Goal: Task Accomplishment & Management: Manage account settings

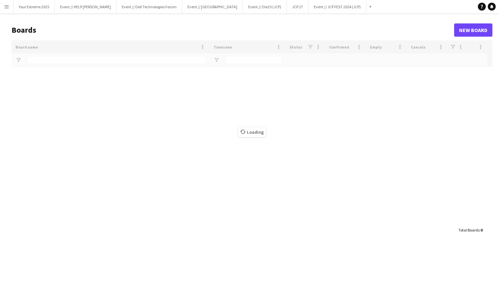
type input "****"
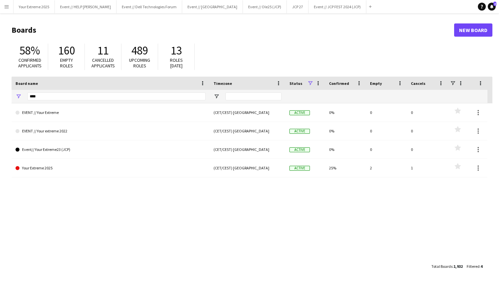
click at [6, 10] on button "Menu" at bounding box center [6, 6] width 13 height 13
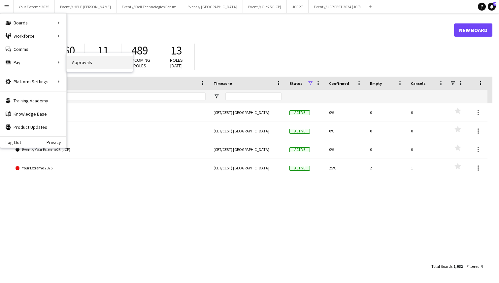
click at [77, 63] on link "Approvals" at bounding box center [100, 62] width 66 height 13
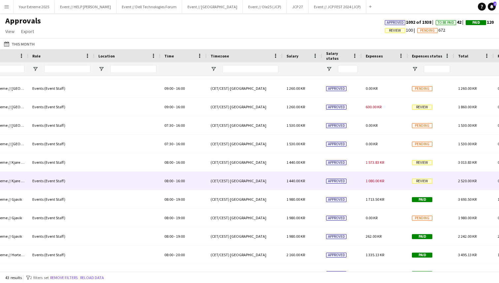
click at [383, 178] on div "1 080.00 KR" at bounding box center [385, 181] width 46 height 18
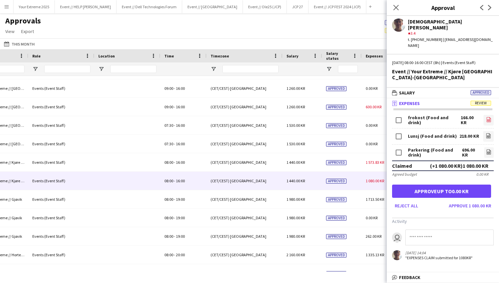
click at [488, 117] on icon at bounding box center [489, 119] width 4 height 5
click at [487, 133] on icon at bounding box center [489, 135] width 4 height 5
click at [490, 149] on icon "file-image" at bounding box center [489, 151] width 5 height 5
click at [469, 201] on button "Approve 1 080.00 KR" at bounding box center [471, 206] width 48 height 11
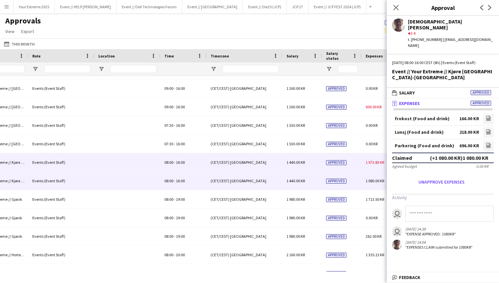
click at [357, 161] on div "Approved" at bounding box center [342, 162] width 40 height 18
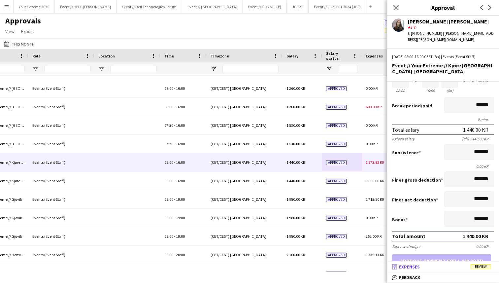
click at [437, 268] on mat-panel-title "receipt Expenses Review" at bounding box center [442, 267] width 110 height 6
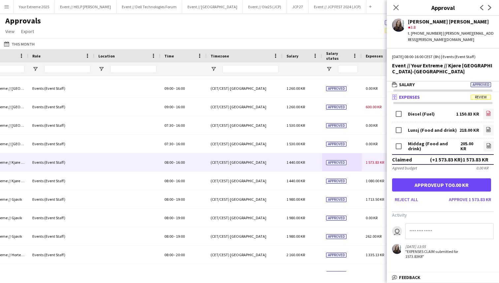
click at [487, 111] on icon "file-image" at bounding box center [488, 113] width 5 height 5
click at [488, 127] on icon "file-image" at bounding box center [488, 129] width 5 height 5
click at [488, 143] on icon "file-image" at bounding box center [489, 145] width 5 height 5
click at [470, 195] on button "Approve 1 573.83 KR" at bounding box center [471, 199] width 48 height 11
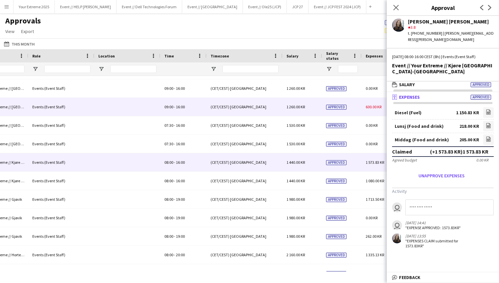
click at [354, 104] on div "Approved" at bounding box center [342, 107] width 40 height 18
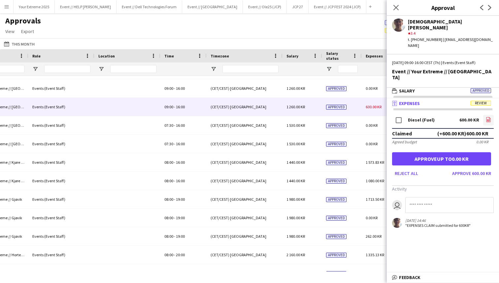
click at [489, 117] on icon "file-image" at bounding box center [488, 119] width 5 height 5
click at [475, 168] on button "Approve 600.00 KR" at bounding box center [472, 173] width 44 height 11
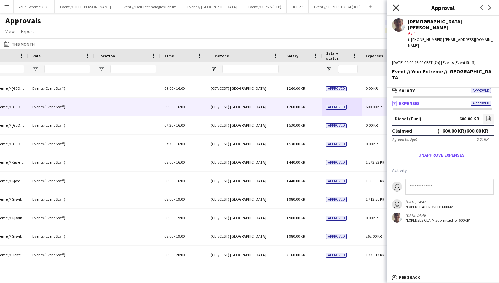
click at [395, 6] on icon at bounding box center [396, 7] width 6 height 6
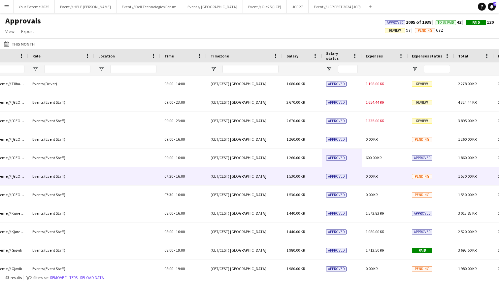
scroll to position [0, 0]
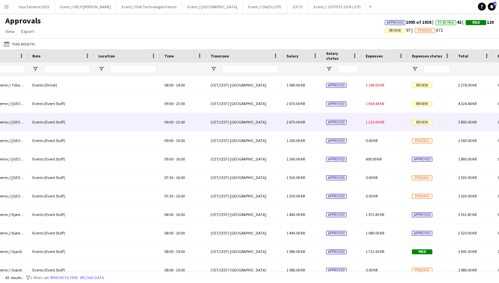
click at [370, 121] on span "1 225.00 KR" at bounding box center [375, 122] width 18 height 5
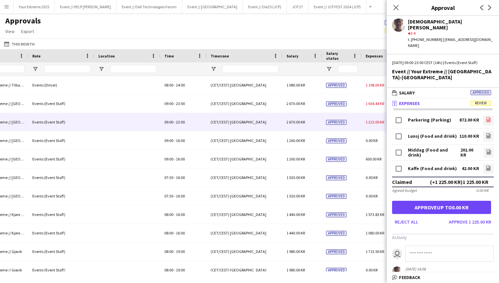
click at [488, 119] on icon at bounding box center [489, 120] width 3 height 2
click at [488, 133] on icon "file-image" at bounding box center [488, 135] width 5 height 5
click at [489, 152] on icon at bounding box center [489, 153] width 3 height 2
click at [489, 165] on icon "file-image" at bounding box center [488, 167] width 5 height 5
click at [476, 217] on button "Approve 1 225.00 KR" at bounding box center [471, 222] width 48 height 11
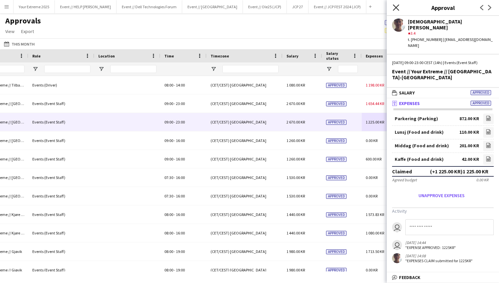
click at [396, 8] on icon at bounding box center [396, 7] width 6 height 6
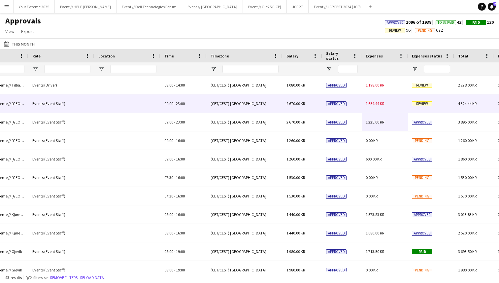
click at [382, 101] on span "1 654.44 KR" at bounding box center [375, 103] width 18 height 5
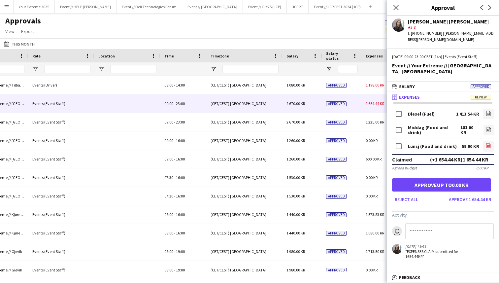
click at [489, 143] on icon "file-image" at bounding box center [488, 145] width 5 height 5
click at [489, 129] on icon at bounding box center [489, 130] width 3 height 2
click at [491, 111] on icon "file-image" at bounding box center [488, 113] width 5 height 5
click at [462, 194] on button "Approve 1 654.44 KR" at bounding box center [471, 199] width 48 height 11
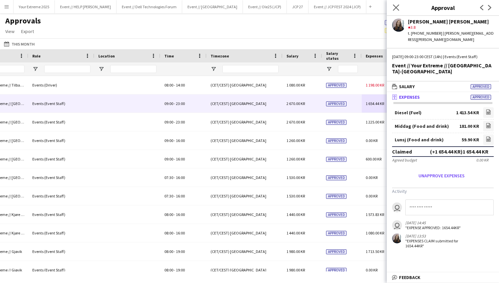
click at [396, 3] on app-icon "Close pop-in" at bounding box center [397, 8] width 10 height 10
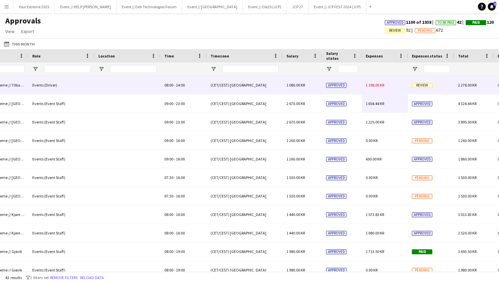
click at [395, 83] on div "1 198.00 KR" at bounding box center [385, 85] width 46 height 18
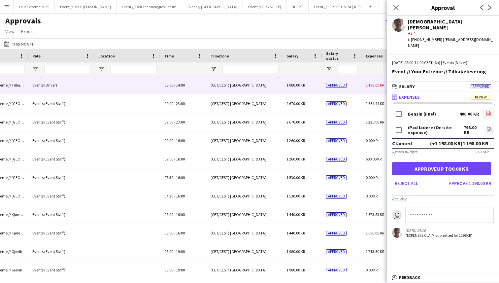
click at [488, 111] on icon "file-image" at bounding box center [488, 113] width 5 height 5
click at [489, 127] on icon "file-image" at bounding box center [489, 129] width 5 height 5
click at [475, 178] on button "Approve 1 198.00 KR" at bounding box center [471, 183] width 48 height 11
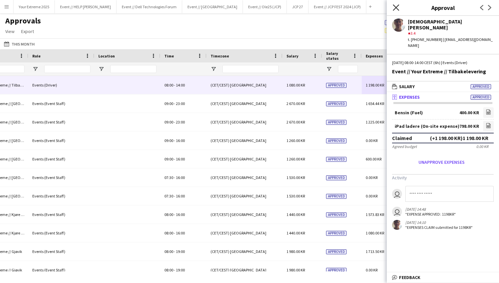
click at [396, 6] on icon "Close pop-in" at bounding box center [396, 7] width 6 height 6
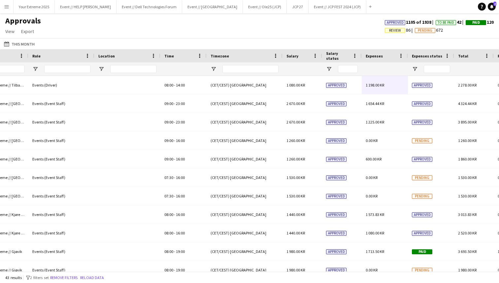
click at [286, 24] on div "Approvals View Customise view Customise filters Reset Filters Reset View Reset …" at bounding box center [249, 27] width 499 height 22
